Goal: Task Accomplishment & Management: Manage account settings

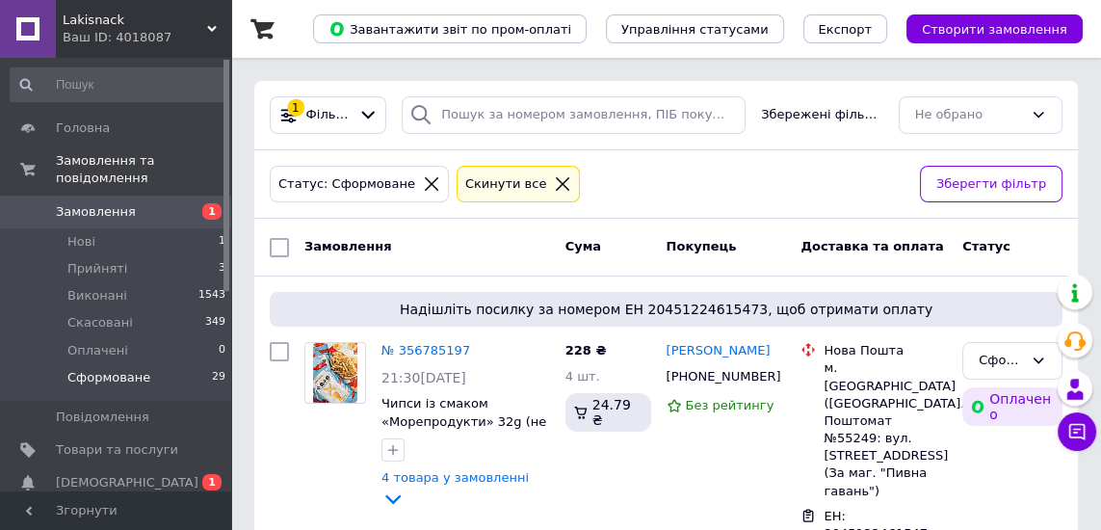
click at [163, 384] on li "Сформоване 29" at bounding box center [118, 382] width 237 height 37
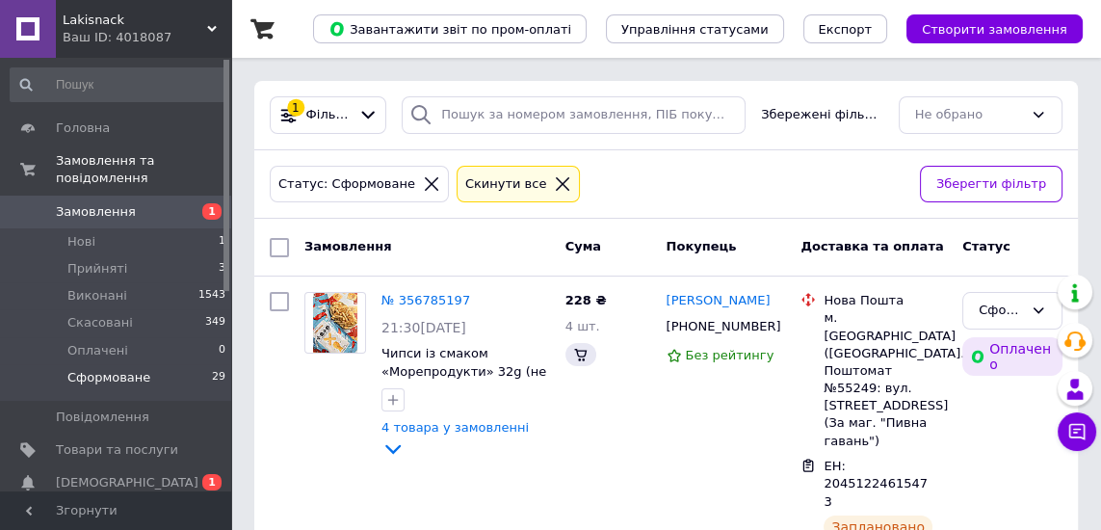
click at [102, 251] on li "Нові 1" at bounding box center [118, 241] width 237 height 27
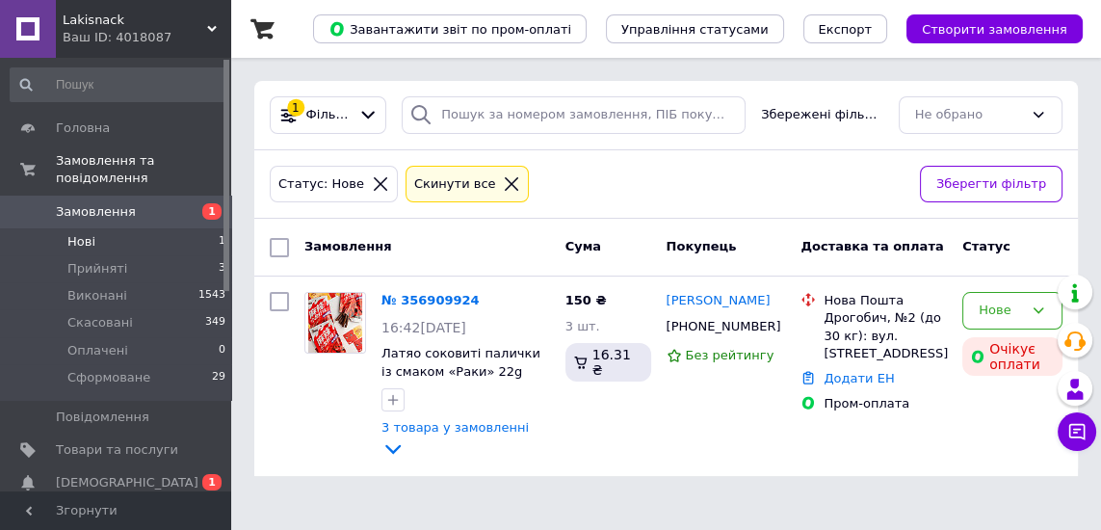
click at [120, 487] on span "[DEMOGRAPHIC_DATA]" at bounding box center [127, 482] width 143 height 17
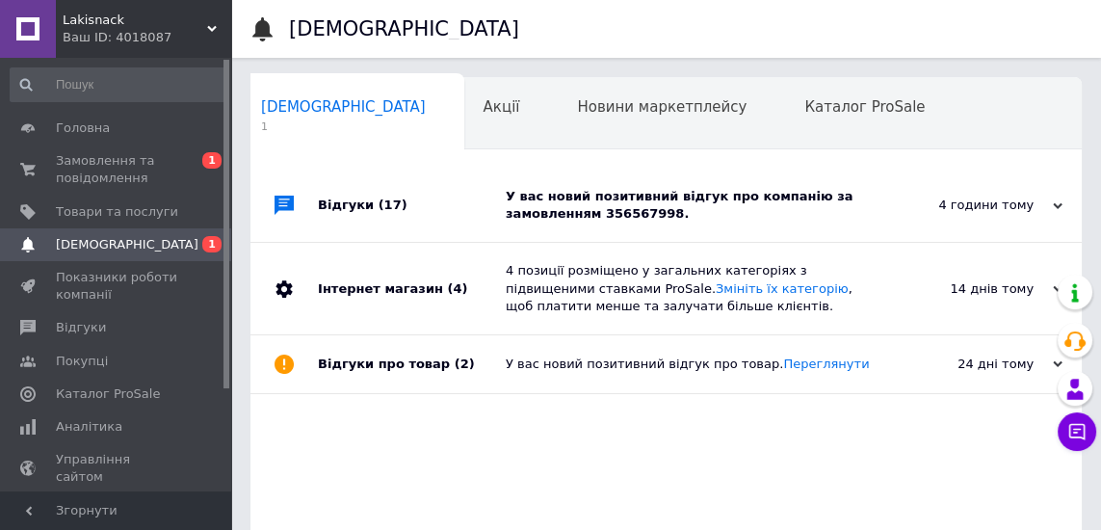
scroll to position [0, 10]
click at [784, 121] on div "Каталог ProSale 0" at bounding box center [873, 114] width 178 height 73
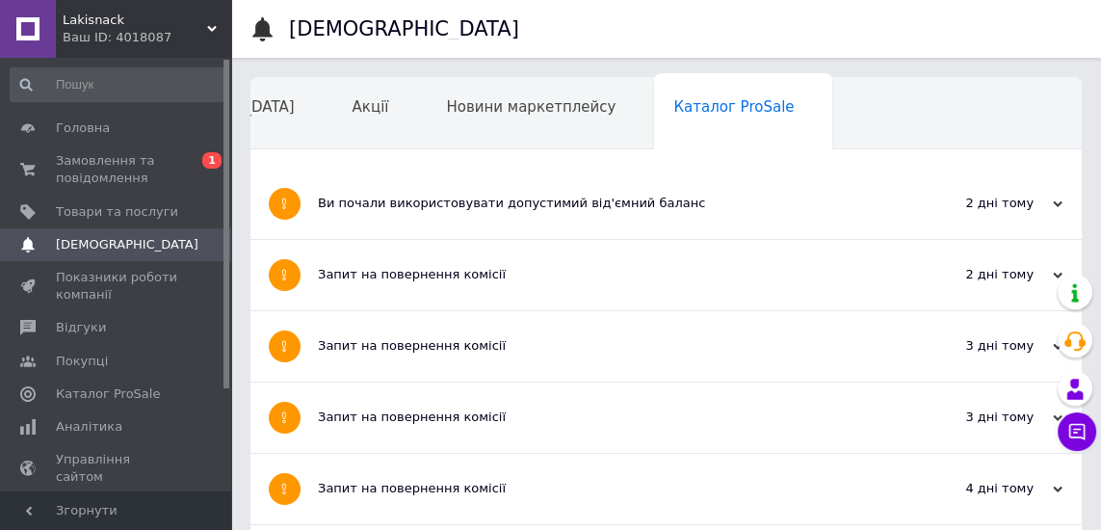
click at [117, 177] on span "Замовлення та повідомлення" at bounding box center [117, 169] width 122 height 35
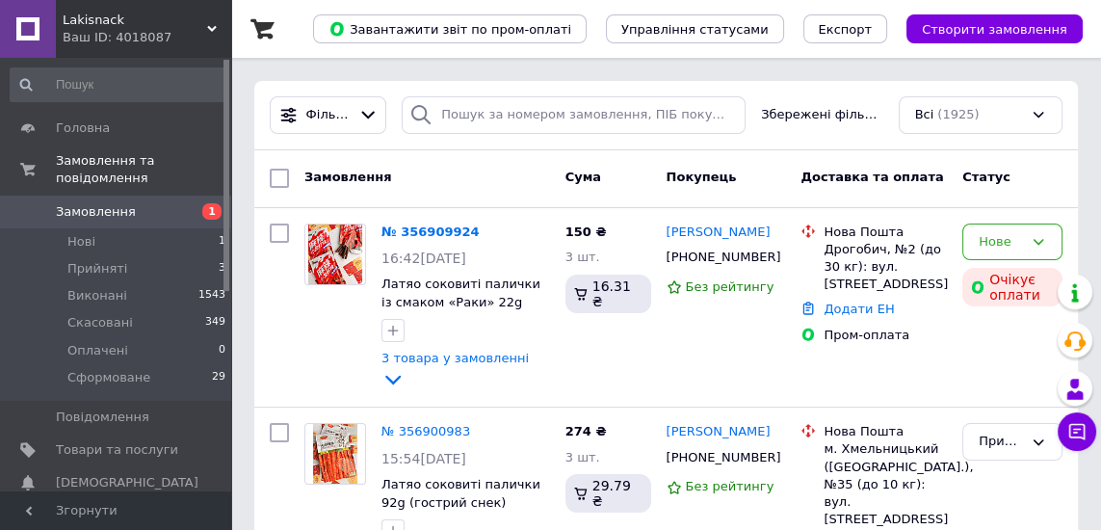
click at [138, 386] on li "Сформоване 29" at bounding box center [118, 382] width 237 height 37
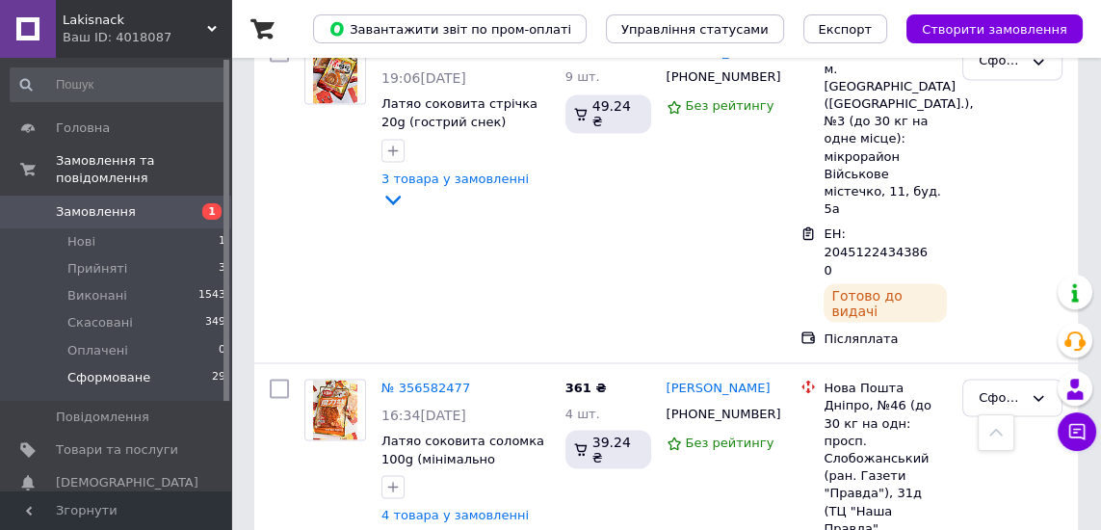
scroll to position [3573, 0]
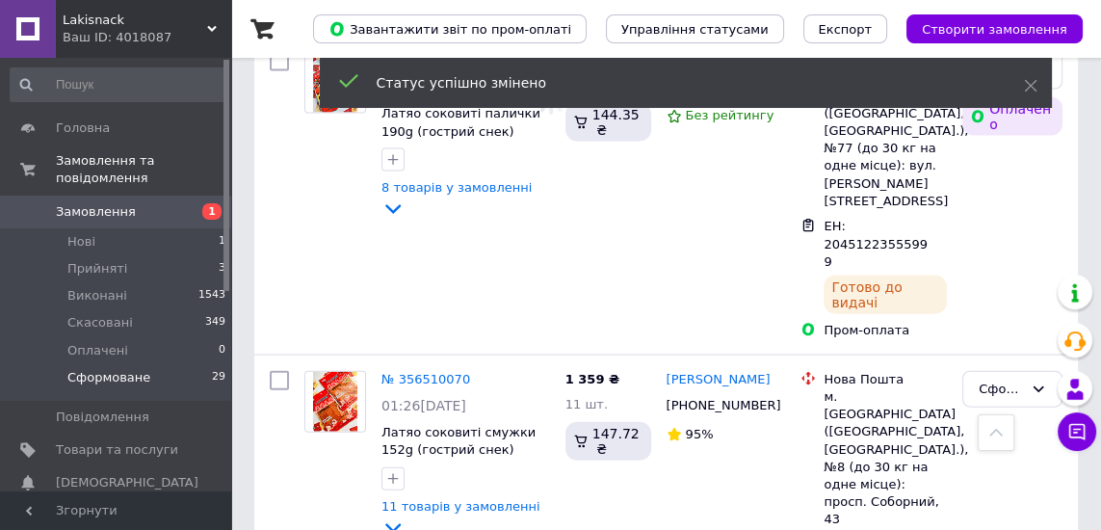
scroll to position [4547, 0]
